Goal: Task Accomplishment & Management: Manage account settings

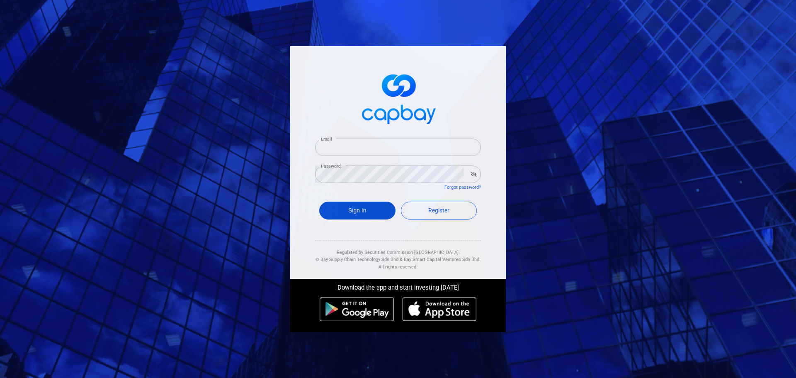
type input "[EMAIL_ADDRESS][DOMAIN_NAME]"
click at [352, 208] on button "Sign In" at bounding box center [357, 211] width 76 height 18
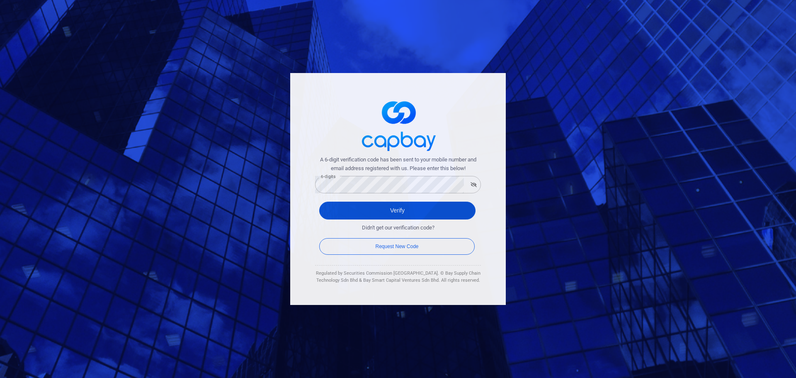
click at [340, 209] on button "Verify" at bounding box center [397, 211] width 156 height 18
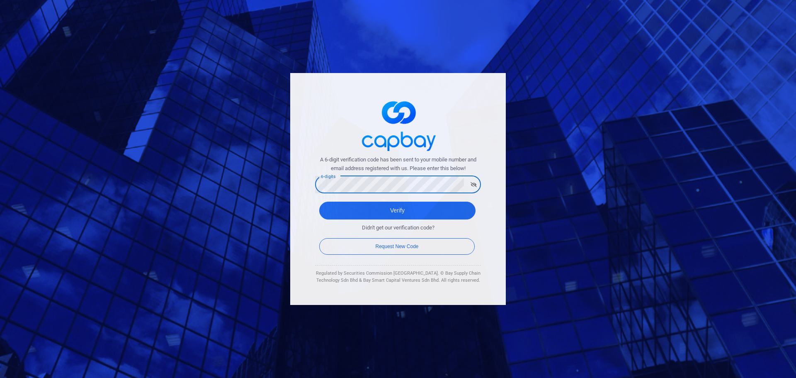
click at [209, 170] on div "A 6-digit verification code has been sent to your mobile number and email addre…" at bounding box center [398, 189] width 796 height 378
click at [337, 207] on button "Verify" at bounding box center [397, 211] width 156 height 18
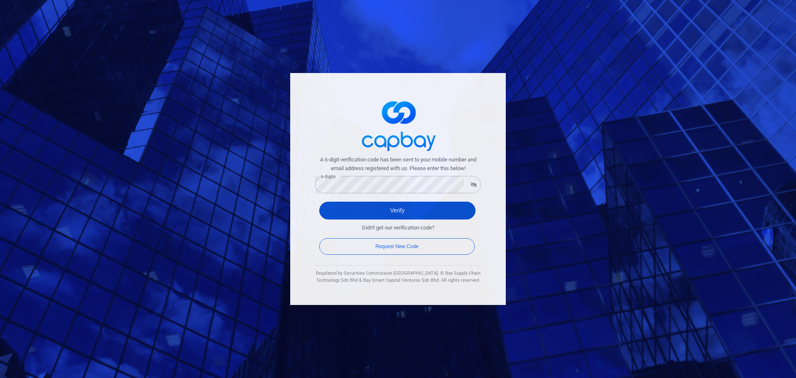
click at [387, 213] on button "Verify" at bounding box center [397, 211] width 156 height 18
click at [383, 212] on button "Verify" at bounding box center [397, 211] width 156 height 18
click at [379, 212] on button "Verify" at bounding box center [397, 211] width 156 height 18
click at [470, 181] on button "button" at bounding box center [473, 185] width 13 height 12
click at [410, 211] on button "Verify" at bounding box center [397, 211] width 156 height 18
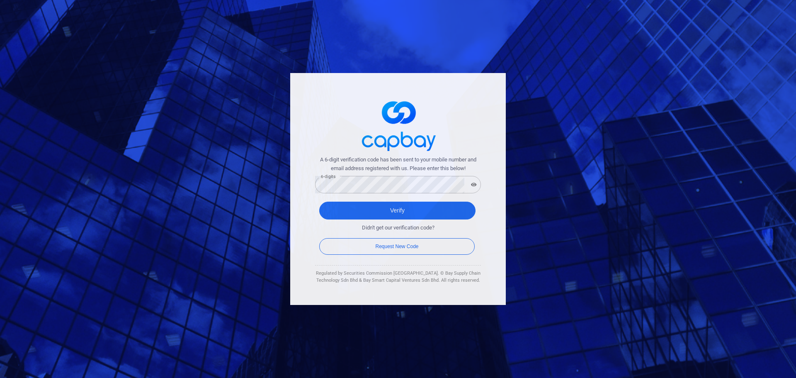
drag, startPoint x: 355, startPoint y: 129, endPoint x: 336, endPoint y: 143, distance: 23.9
click at [336, 143] on div "A 6-digit verification code has been sent to your mobile number and email addre…" at bounding box center [398, 189] width 216 height 232
click at [376, 204] on button "Verify" at bounding box center [397, 211] width 156 height 18
click at [396, 208] on button "Verify" at bounding box center [397, 211] width 156 height 18
click at [359, 204] on button "Verify" at bounding box center [397, 211] width 156 height 18
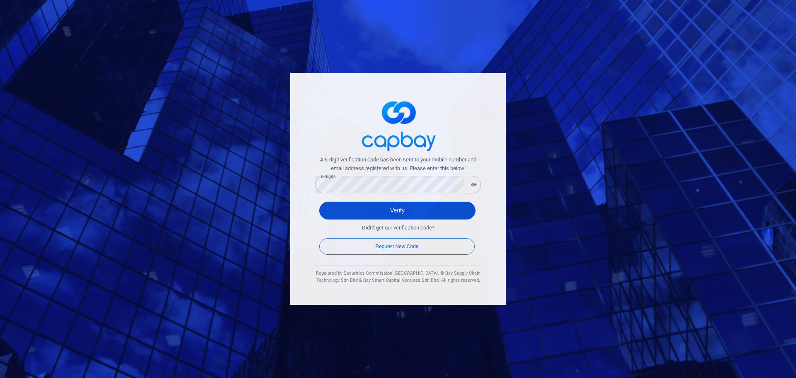
click at [409, 211] on button "Verify" at bounding box center [397, 211] width 156 height 18
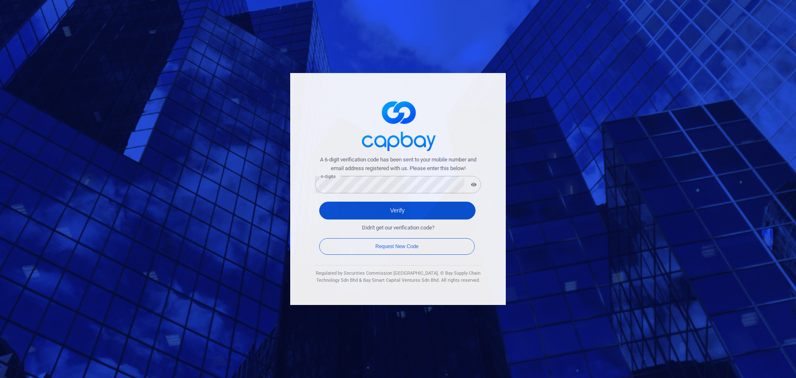
click at [409, 211] on button "Verify" at bounding box center [397, 211] width 156 height 18
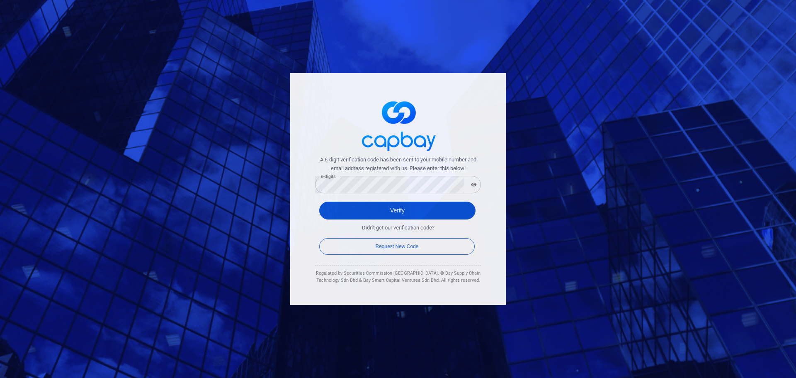
click at [390, 211] on button "Verify" at bounding box center [397, 211] width 156 height 18
click at [388, 210] on button "Verify" at bounding box center [397, 211] width 156 height 18
click at [387, 209] on button "Verify" at bounding box center [397, 211] width 156 height 18
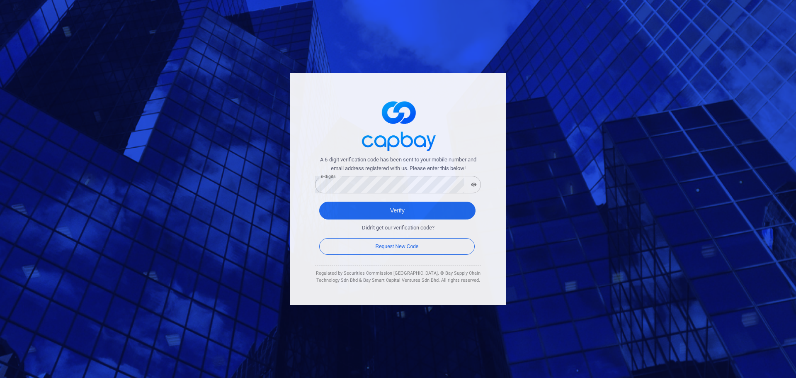
drag, startPoint x: 418, startPoint y: 134, endPoint x: 383, endPoint y: 136, distance: 35.3
click at [383, 136] on img at bounding box center [398, 125] width 83 height 62
click at [382, 211] on button "Verify" at bounding box center [397, 211] width 156 height 18
click at [363, 173] on div "A 6-digit verification code has been sent to your mobile number and email addre…" at bounding box center [398, 175] width 166 height 38
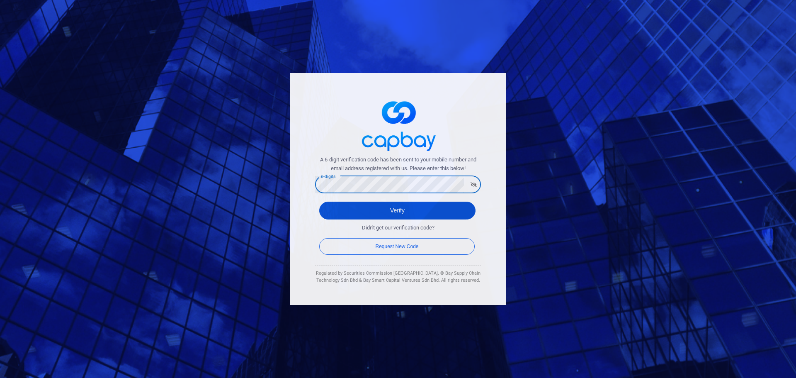
click at [349, 213] on button "Verify" at bounding box center [397, 211] width 156 height 18
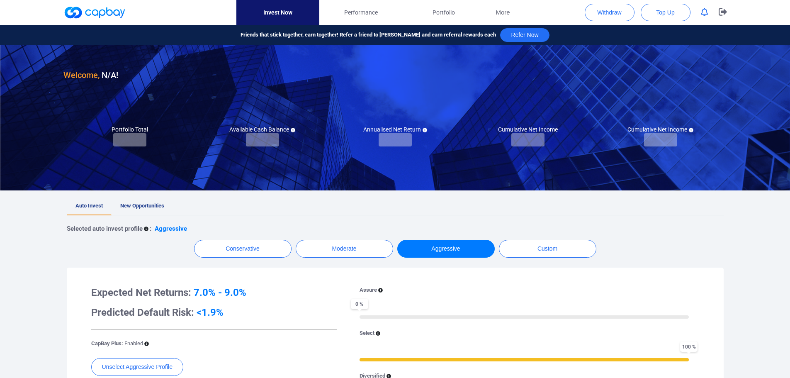
checkbox input "true"
